Goal: Task Accomplishment & Management: Manage account settings

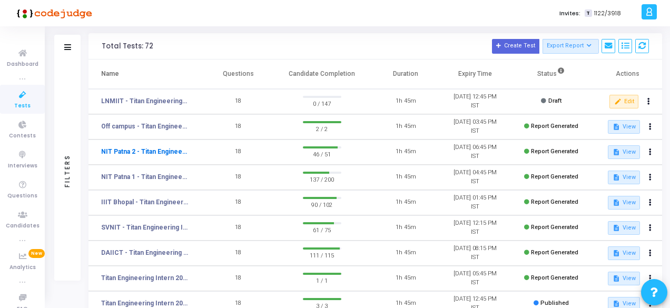
scroll to position [53, 0]
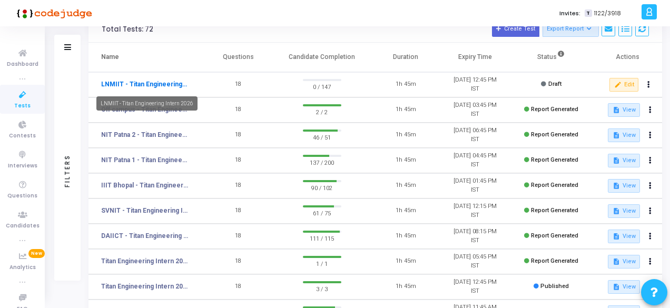
click at [177, 83] on link "LNMIIT - Titan Engineering Intern 2026" at bounding box center [144, 83] width 87 height 9
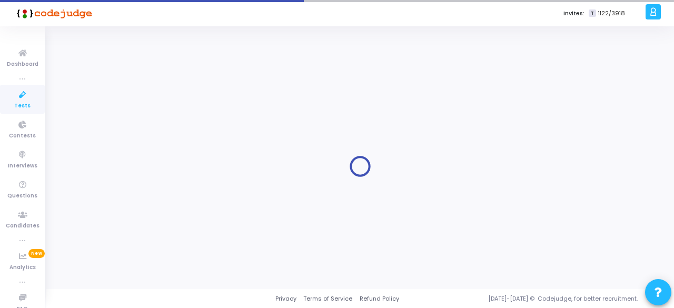
type input "LNMIIT - Titan Engineering Intern 2026"
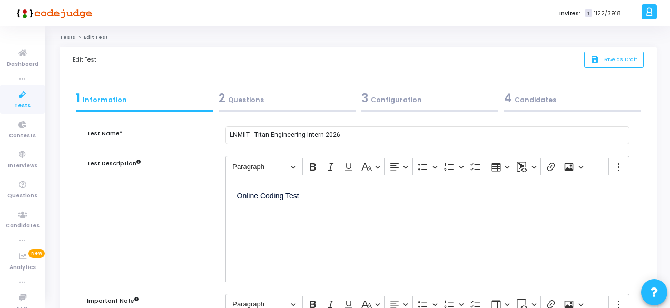
click at [542, 97] on div "4 Candidates" at bounding box center [572, 97] width 137 height 17
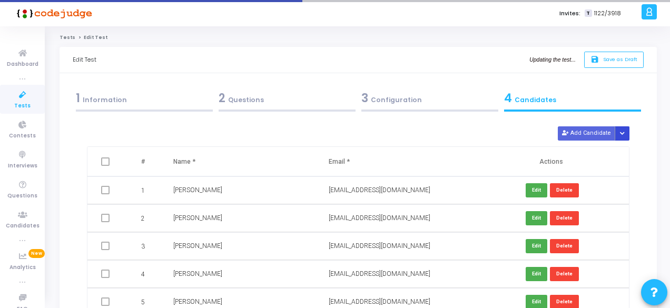
click at [626, 132] on button "Button group with nested dropdown" at bounding box center [621, 133] width 15 height 14
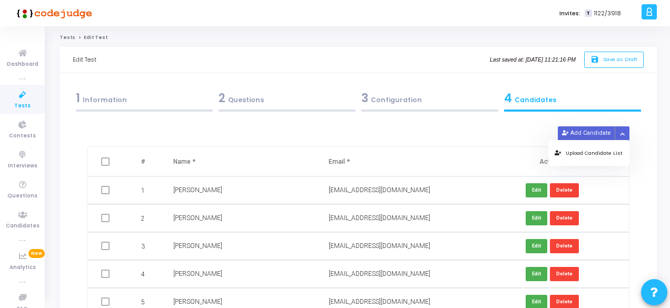
click at [561, 156] on button "Upload Candidate List" at bounding box center [588, 153] width 81 height 14
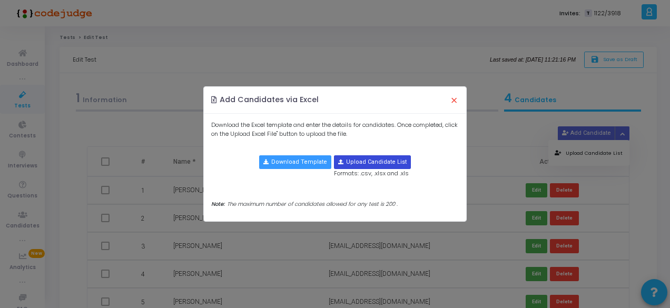
click at [344, 161] on input "file" at bounding box center [372, 162] width 76 height 13
type input "C:\fakepath\LNMIIT .xlsx"
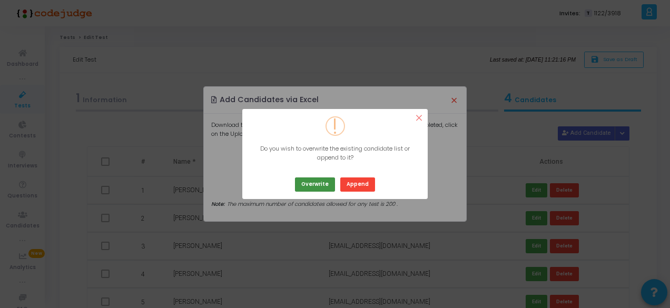
click at [314, 183] on button "Overwrite" at bounding box center [315, 184] width 40 height 14
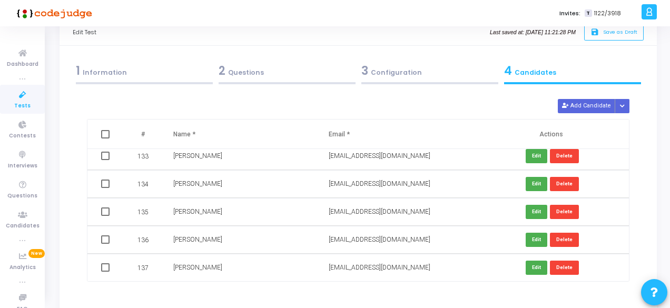
scroll to position [103, 0]
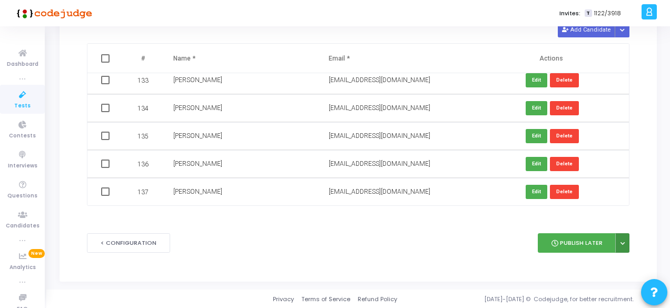
click at [623, 244] on icon at bounding box center [622, 243] width 4 height 5
click at [568, 239] on button "Publish Later" at bounding box center [577, 242] width 78 height 19
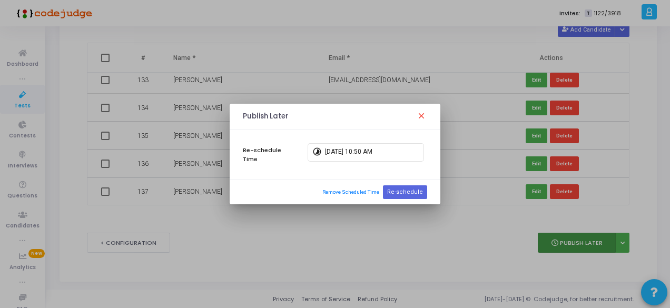
scroll to position [0, 0]
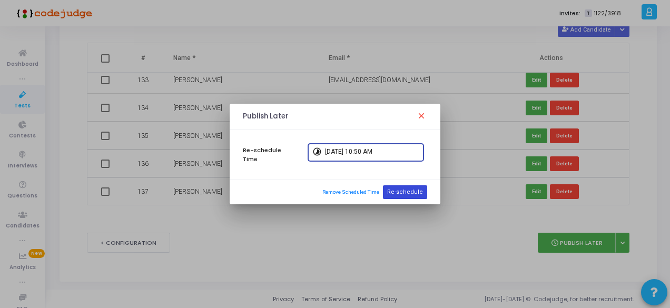
click at [411, 190] on button "Re-schedule" at bounding box center [405, 192] width 44 height 14
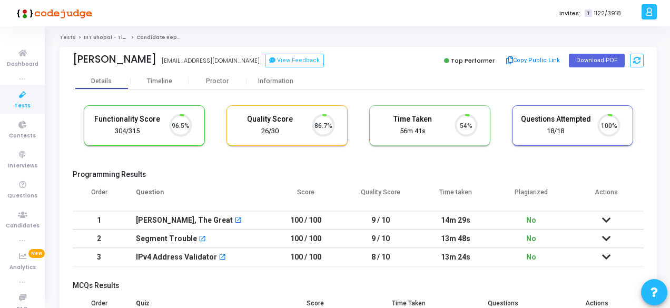
scroll to position [22, 26]
click at [218, 81] on div "Proctor" at bounding box center [217, 81] width 58 height 8
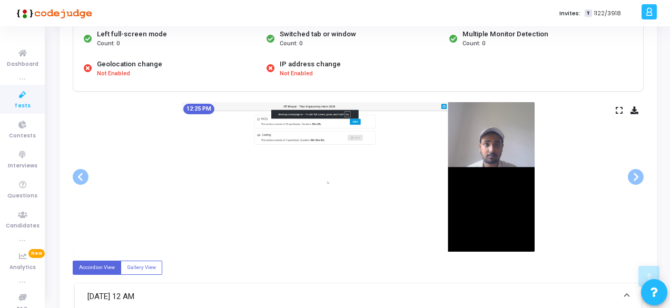
scroll to position [353, 0]
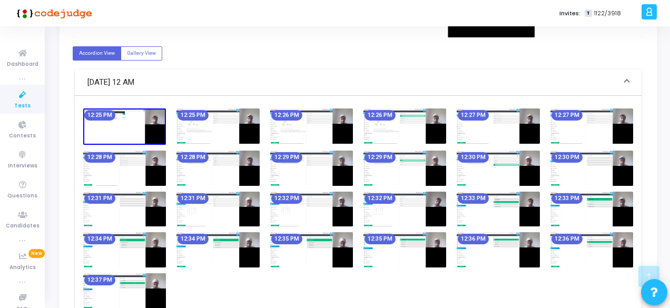
click at [211, 244] on img at bounding box center [217, 249] width 83 height 35
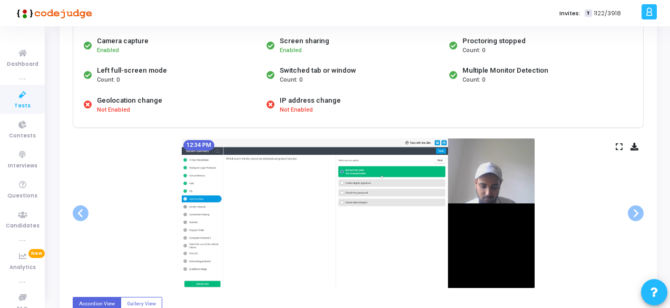
scroll to position [89, 0]
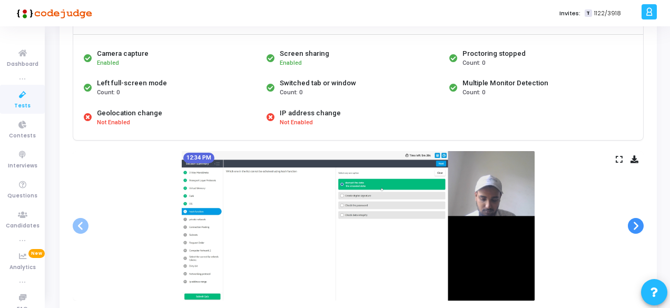
click at [637, 225] on span at bounding box center [636, 226] width 16 height 16
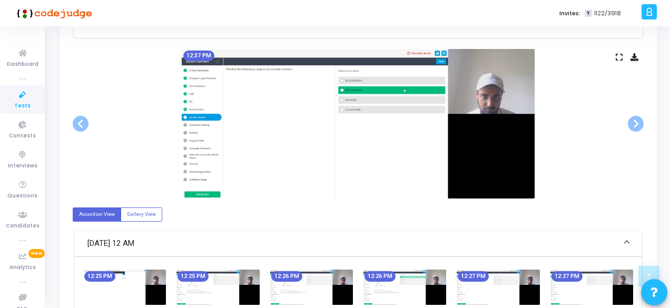
scroll to position [195, 0]
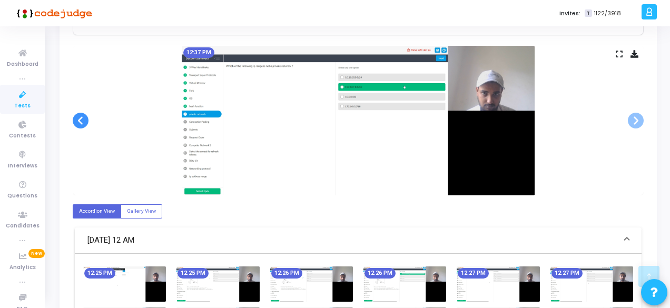
click at [87, 118] on span at bounding box center [81, 121] width 16 height 16
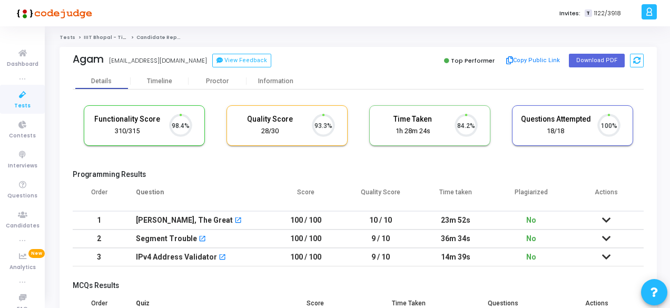
scroll to position [22, 26]
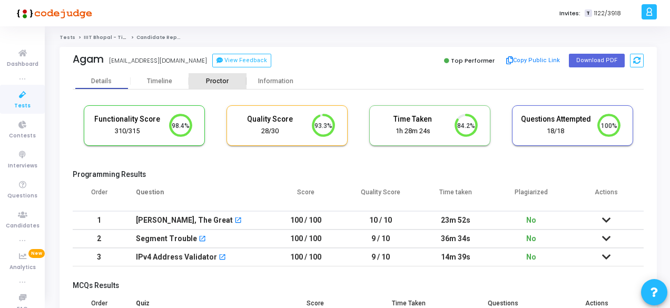
click at [223, 77] on div "Proctor" at bounding box center [217, 81] width 58 height 8
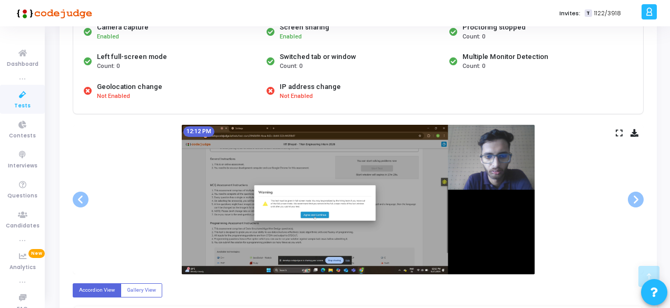
scroll to position [211, 0]
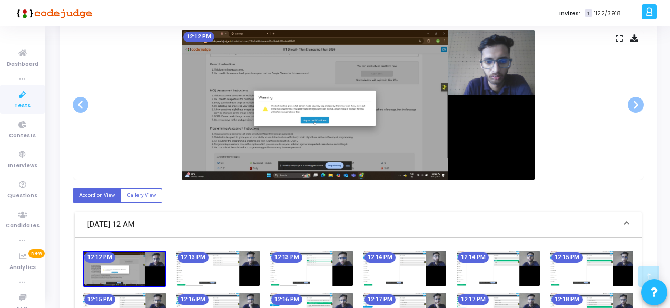
click at [422, 259] on img at bounding box center [404, 268] width 83 height 35
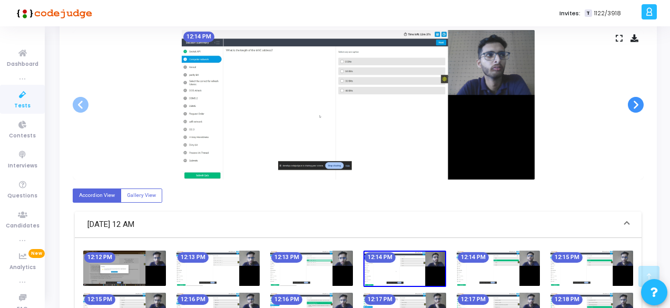
click at [642, 106] on span at bounding box center [636, 105] width 16 height 16
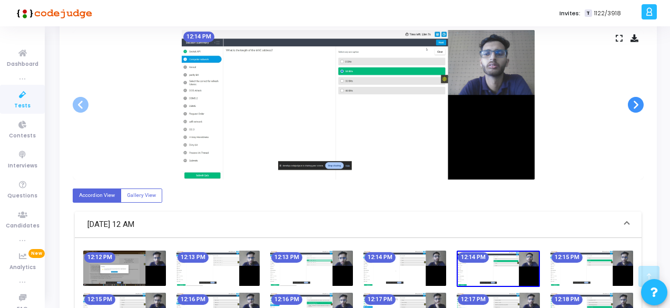
click at [642, 106] on span at bounding box center [636, 105] width 16 height 16
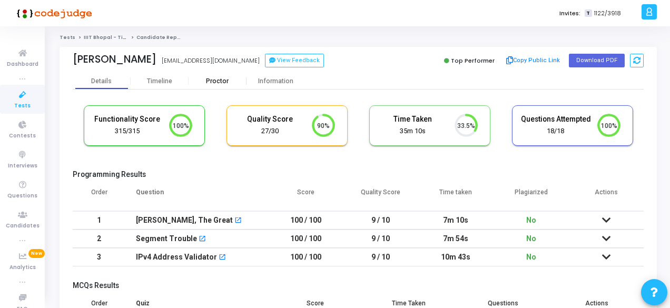
click at [227, 75] on div "Proctor" at bounding box center [217, 81] width 58 height 16
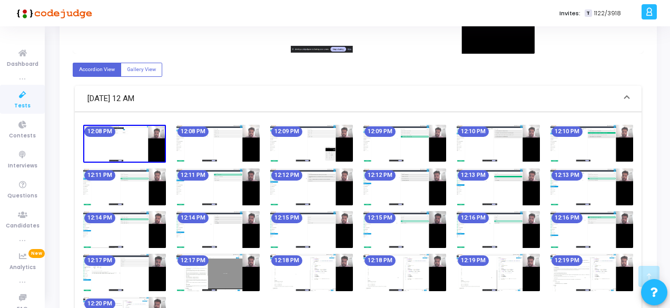
scroll to position [369, 0]
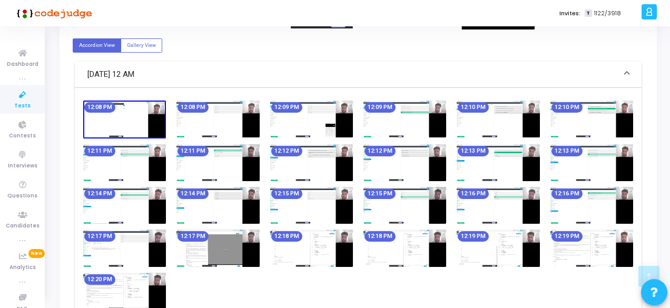
click at [372, 210] on img at bounding box center [404, 205] width 83 height 37
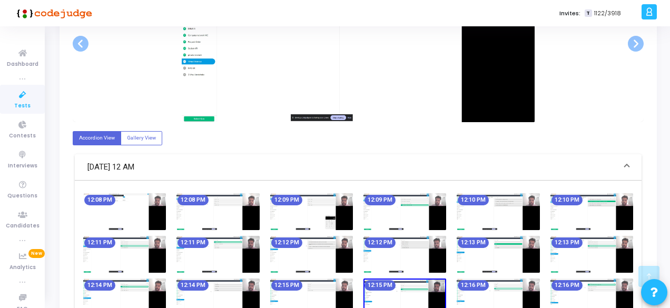
scroll to position [158, 0]
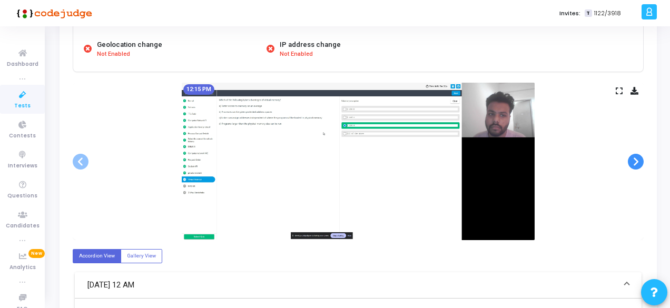
click at [630, 162] on span at bounding box center [636, 162] width 16 height 16
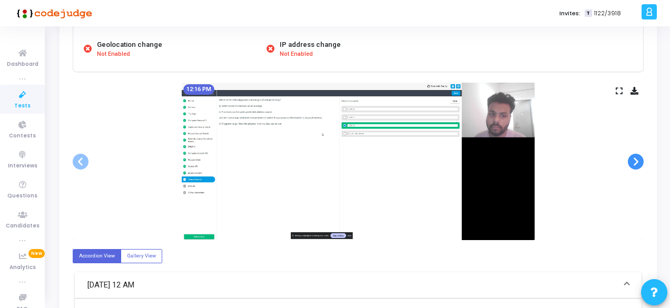
click at [630, 162] on span at bounding box center [636, 162] width 16 height 16
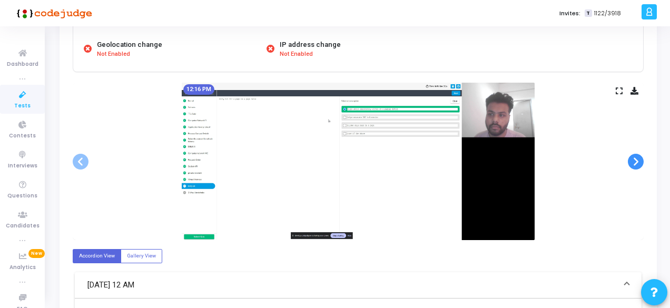
click at [630, 162] on span at bounding box center [636, 162] width 16 height 16
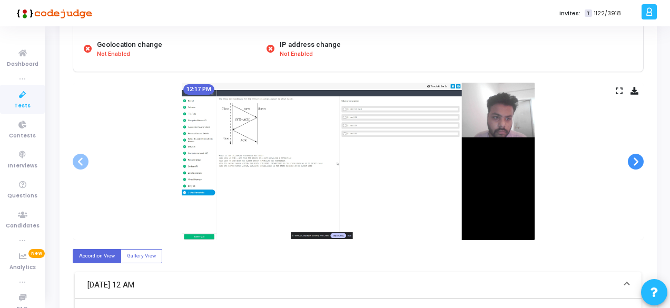
click at [630, 162] on span at bounding box center [636, 162] width 16 height 16
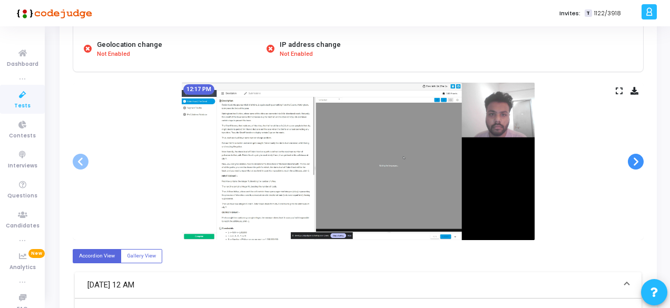
click at [630, 162] on span at bounding box center [636, 162] width 16 height 16
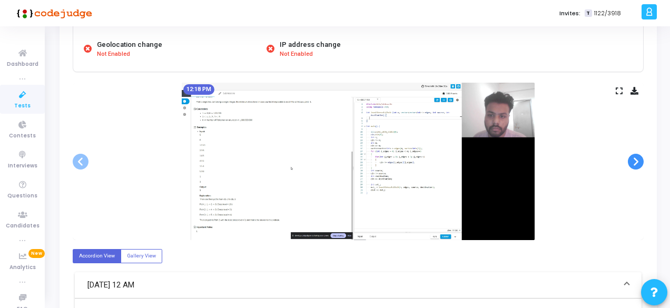
click at [630, 162] on span at bounding box center [636, 162] width 16 height 16
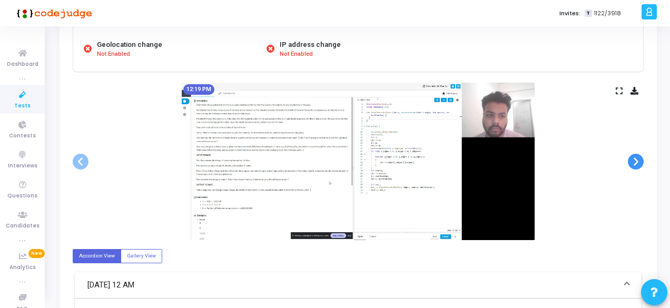
click at [630, 162] on span at bounding box center [636, 162] width 16 height 16
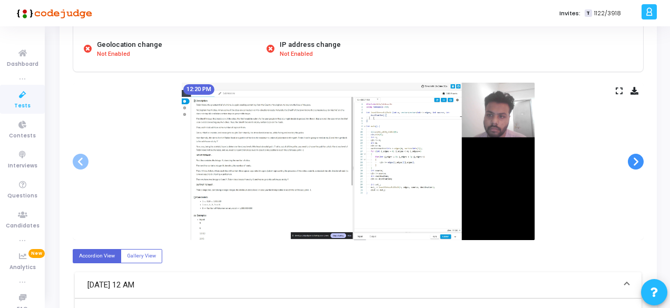
click at [630, 162] on span at bounding box center [636, 162] width 16 height 16
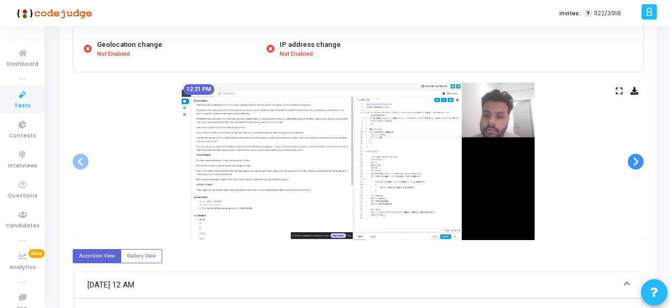
click at [630, 162] on span at bounding box center [636, 162] width 16 height 16
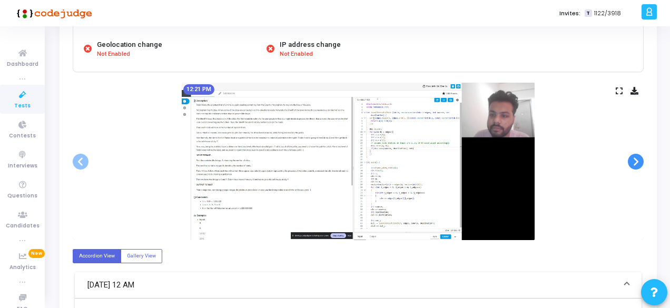
click at [630, 162] on span at bounding box center [636, 162] width 16 height 16
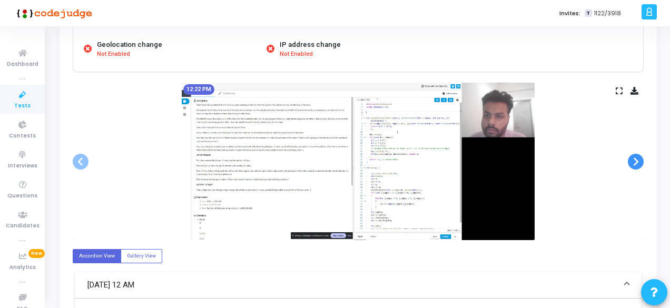
click at [630, 162] on span at bounding box center [636, 162] width 16 height 16
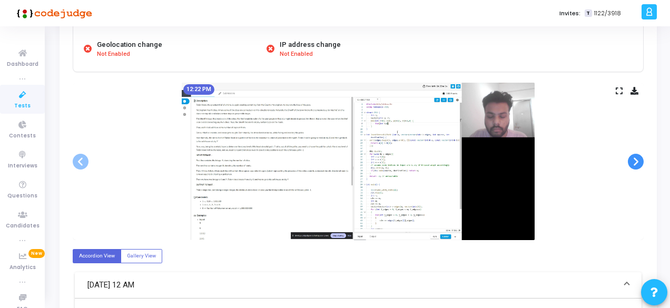
click at [630, 162] on span at bounding box center [636, 162] width 16 height 16
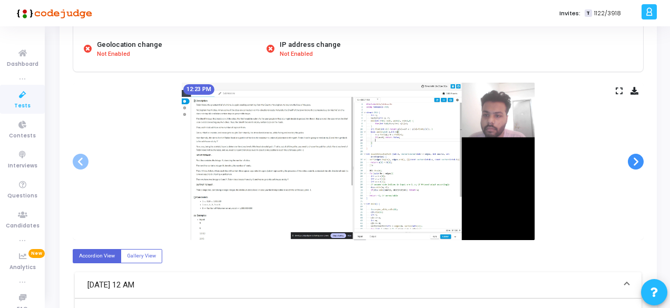
click at [630, 162] on span at bounding box center [636, 162] width 16 height 16
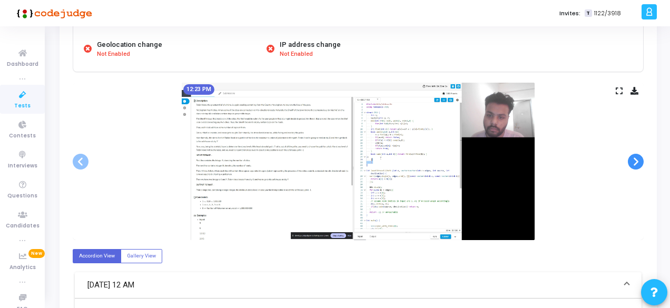
click at [630, 162] on span at bounding box center [636, 162] width 16 height 16
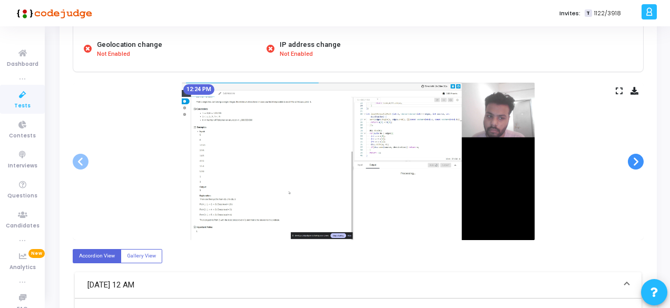
click at [630, 162] on span at bounding box center [636, 162] width 16 height 16
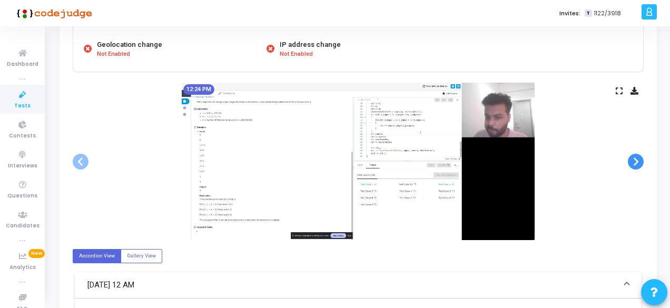
click at [630, 162] on span at bounding box center [636, 162] width 16 height 16
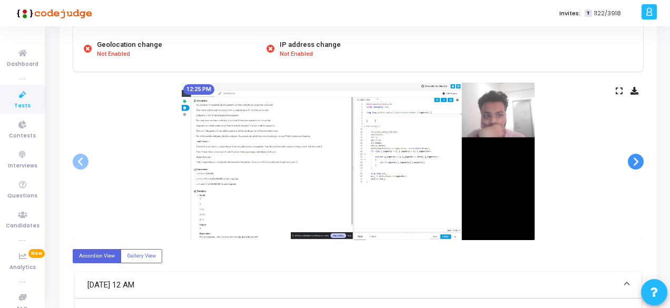
click at [630, 162] on span at bounding box center [636, 162] width 16 height 16
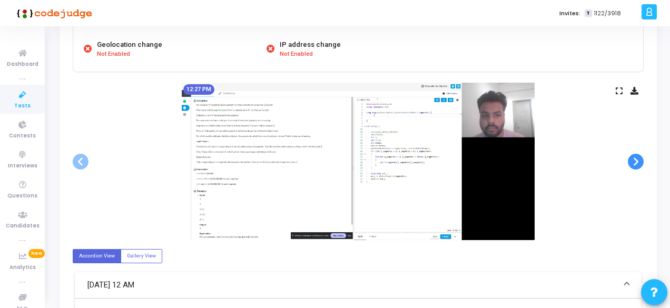
click at [630, 162] on span at bounding box center [636, 162] width 16 height 16
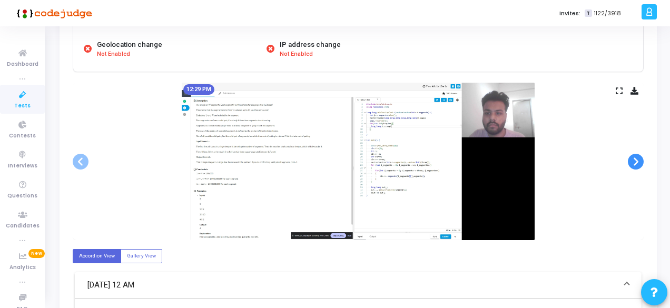
click at [630, 162] on span at bounding box center [636, 162] width 16 height 16
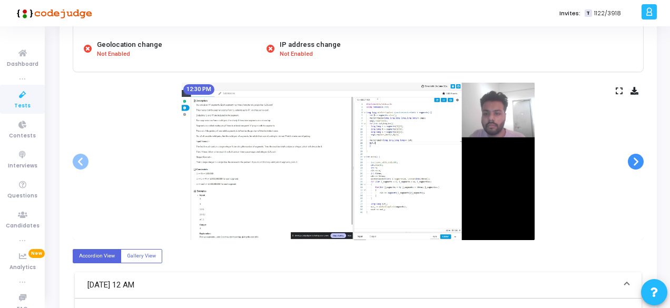
click at [630, 162] on span at bounding box center [636, 162] width 16 height 16
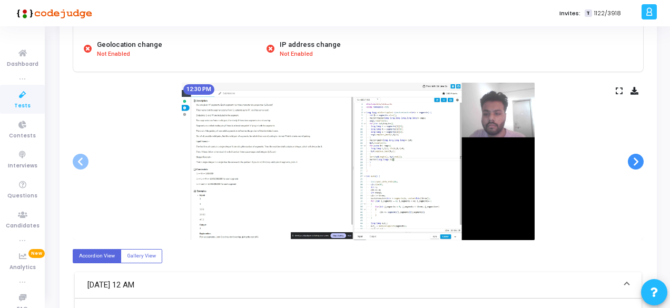
click at [630, 162] on span at bounding box center [636, 162] width 16 height 16
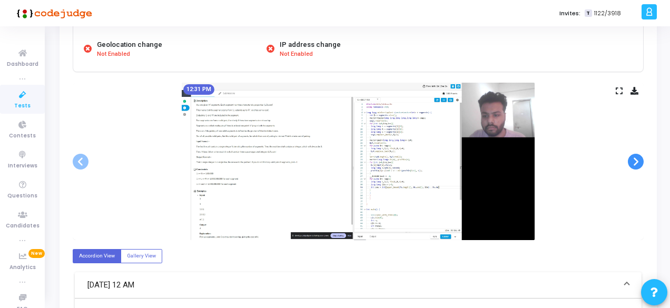
click at [630, 162] on span at bounding box center [636, 162] width 16 height 16
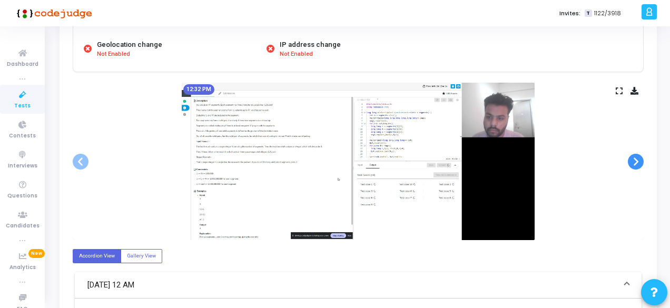
click at [630, 162] on span at bounding box center [636, 162] width 16 height 16
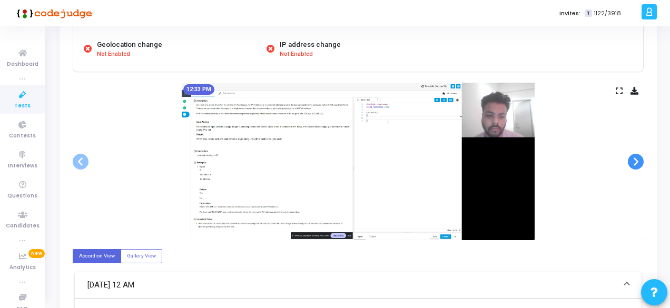
click at [630, 162] on span at bounding box center [636, 162] width 16 height 16
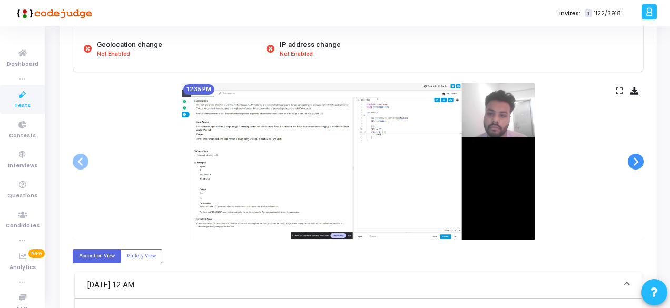
click at [630, 162] on span at bounding box center [636, 162] width 16 height 16
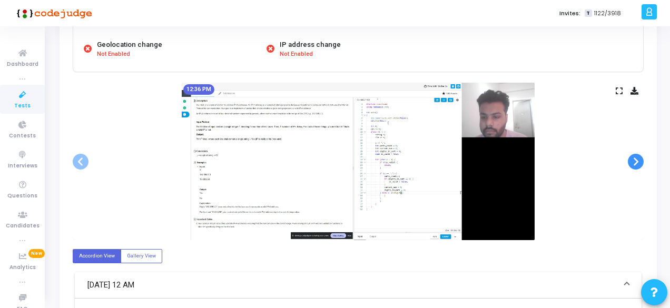
click at [630, 162] on span at bounding box center [636, 162] width 16 height 16
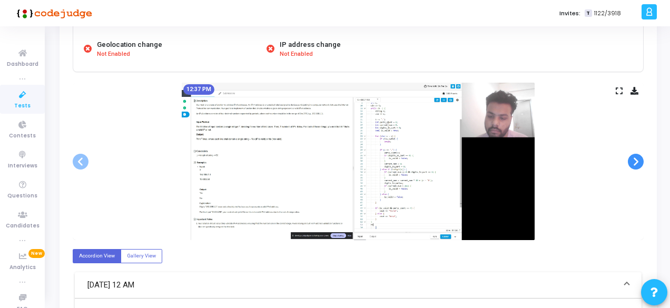
click at [630, 162] on span at bounding box center [636, 162] width 16 height 16
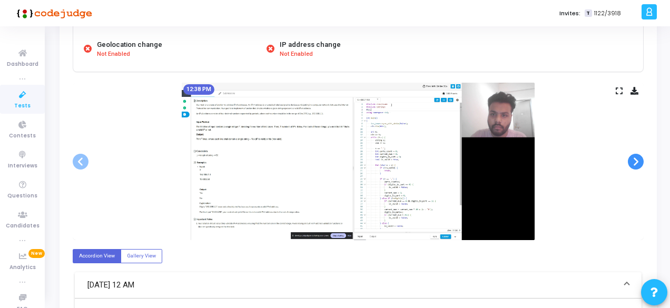
click at [630, 162] on span at bounding box center [636, 162] width 16 height 16
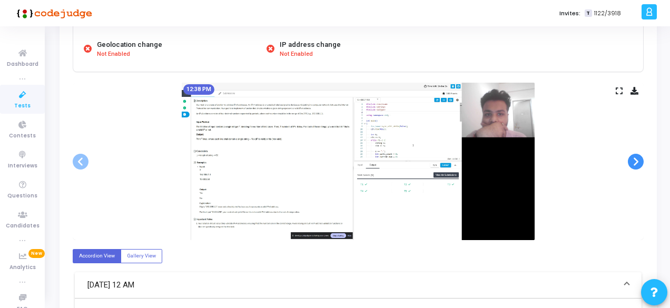
click at [630, 162] on span at bounding box center [636, 162] width 16 height 16
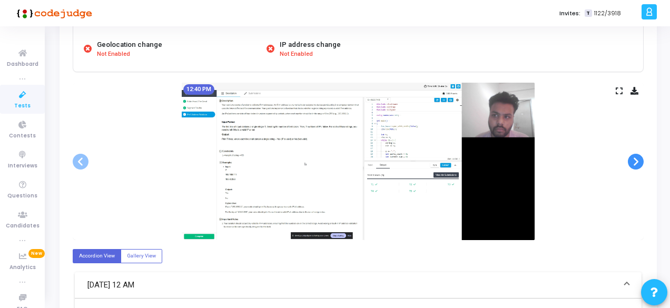
click at [630, 162] on span at bounding box center [636, 162] width 16 height 16
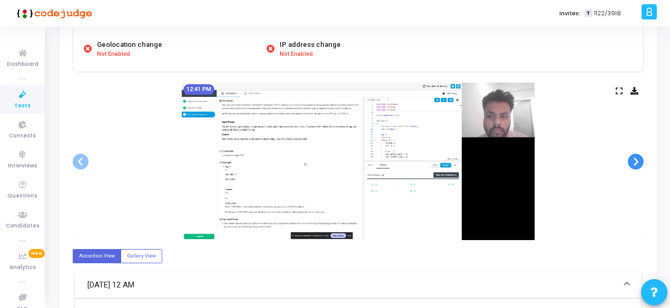
click at [630, 162] on span at bounding box center [636, 162] width 16 height 16
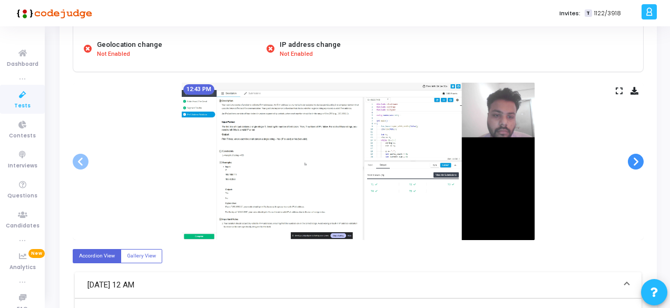
click at [630, 162] on span at bounding box center [636, 162] width 16 height 16
